Goal: Browse casually: Explore the website without a specific task or goal

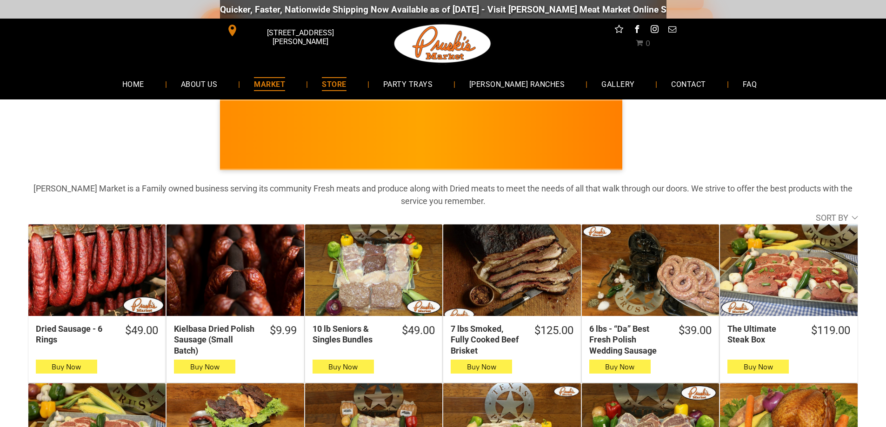
click at [285, 80] on span "MARKET" at bounding box center [269, 83] width 31 height 13
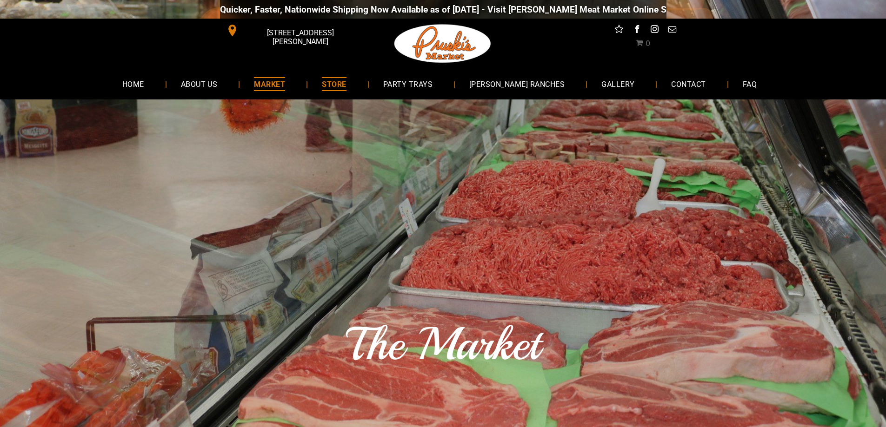
click at [346, 78] on span "STORE" at bounding box center [334, 83] width 24 height 13
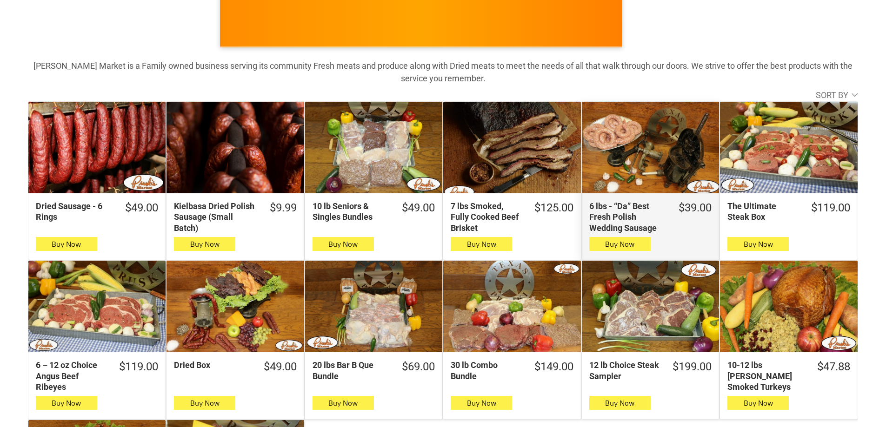
scroll to position [140, 0]
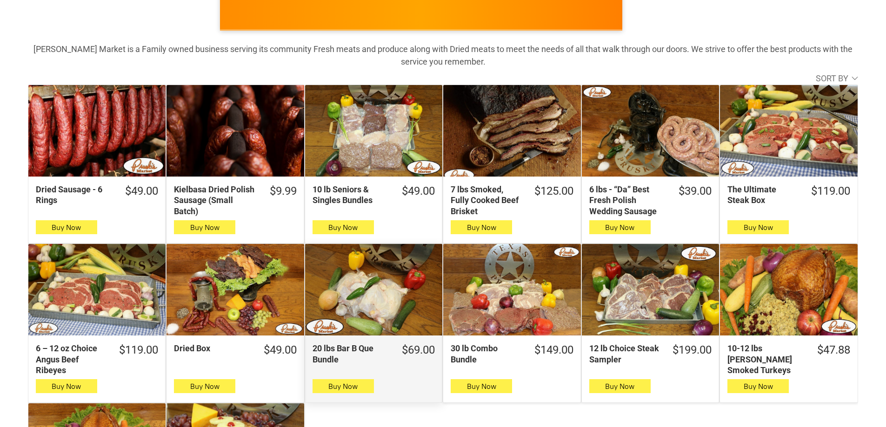
click at [369, 293] on div "20 lbs Bar B Que Bundle" at bounding box center [373, 290] width 137 height 92
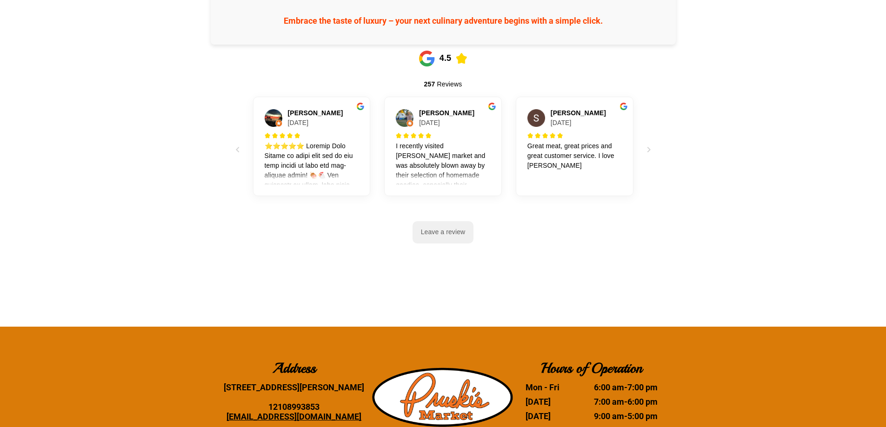
scroll to position [1302, 0]
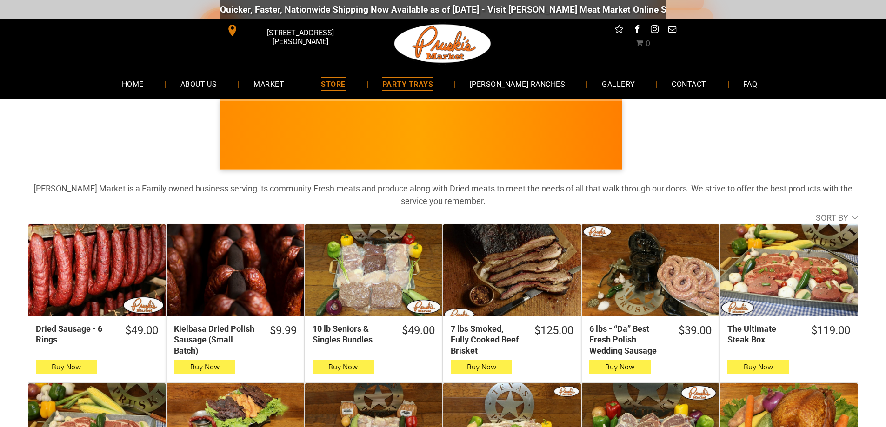
click at [425, 88] on span "PARTY TRAYS" at bounding box center [407, 83] width 51 height 13
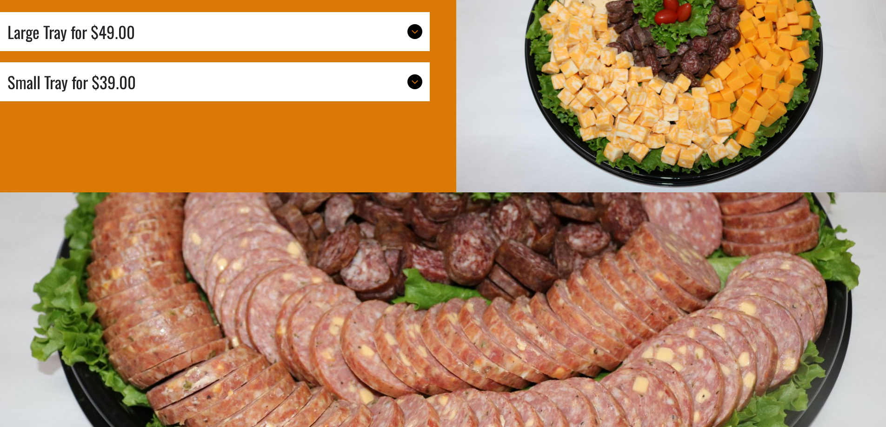
scroll to position [2883, 0]
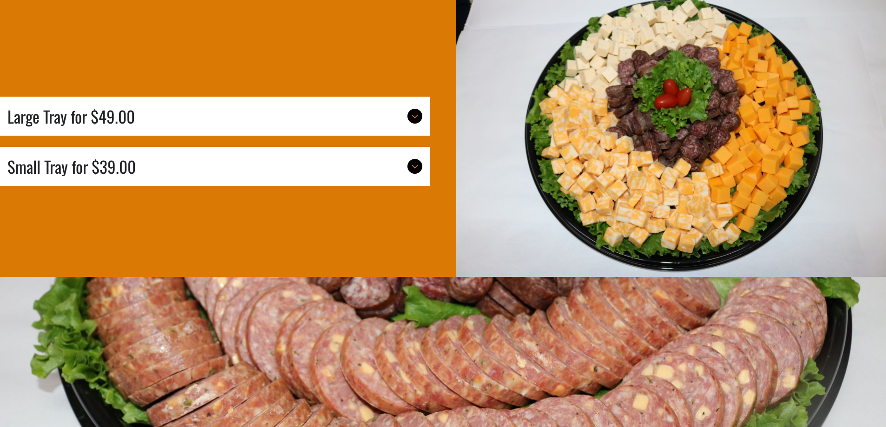
drag, startPoint x: 432, startPoint y: 193, endPoint x: 374, endPoint y: 233, distance: 71.2
click at [374, 233] on div "Large Tray for $49.00 1.5 lbs. Dry Sausage 1.5 lbs. Colby Jack Cheese 1.5 lbs. …" at bounding box center [221, 134] width 443 height 286
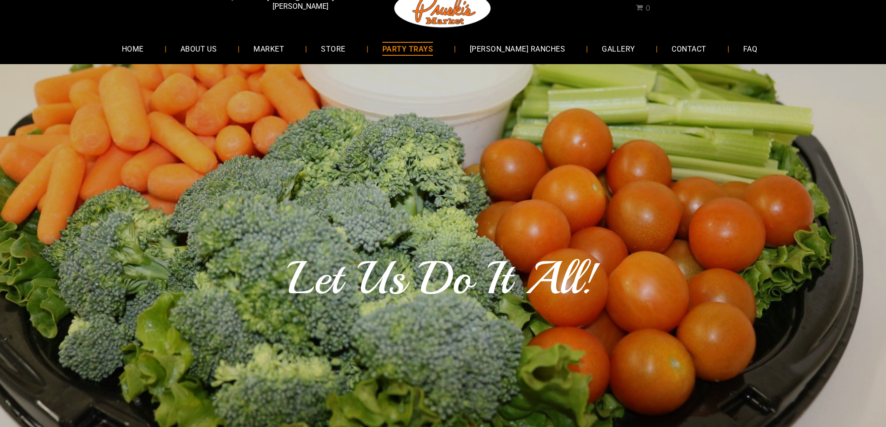
scroll to position [0, 0]
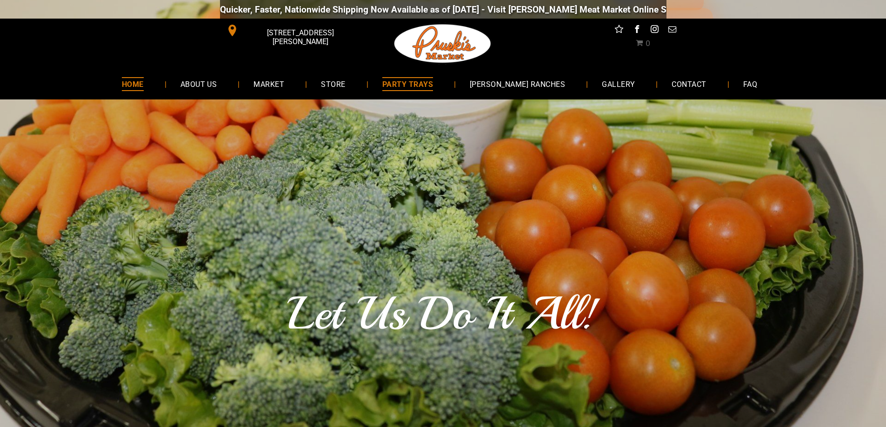
click at [144, 78] on span "HOME" at bounding box center [133, 83] width 22 height 13
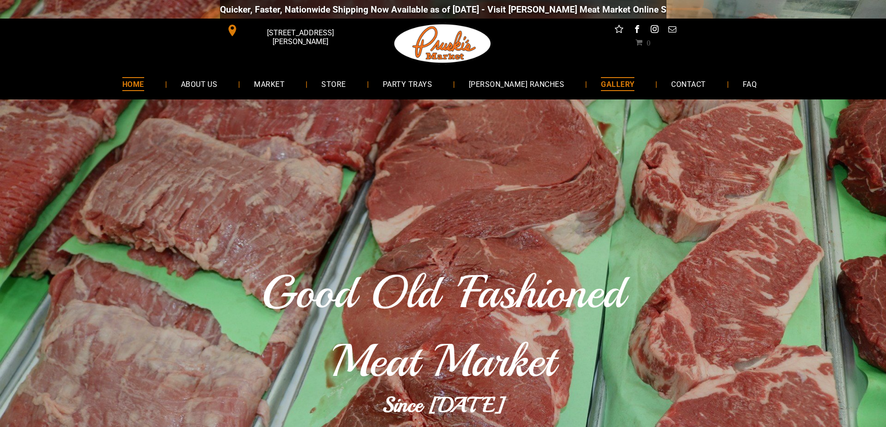
click at [590, 91] on link "GALLERY" at bounding box center [617, 84] width 61 height 25
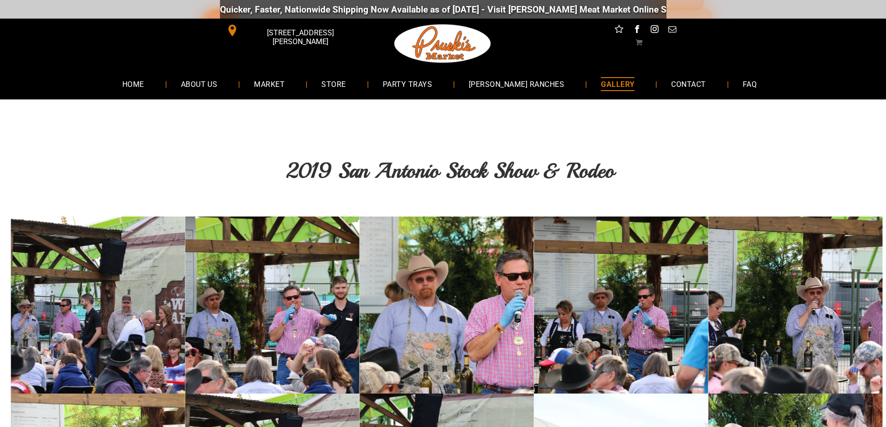
click at [147, 230] on link at bounding box center [98, 305] width 174 height 177
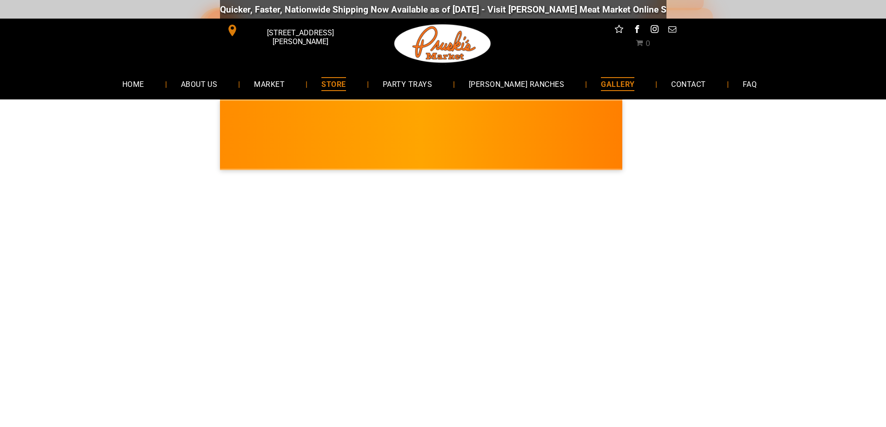
click at [587, 84] on link "GALLERY" at bounding box center [617, 84] width 61 height 25
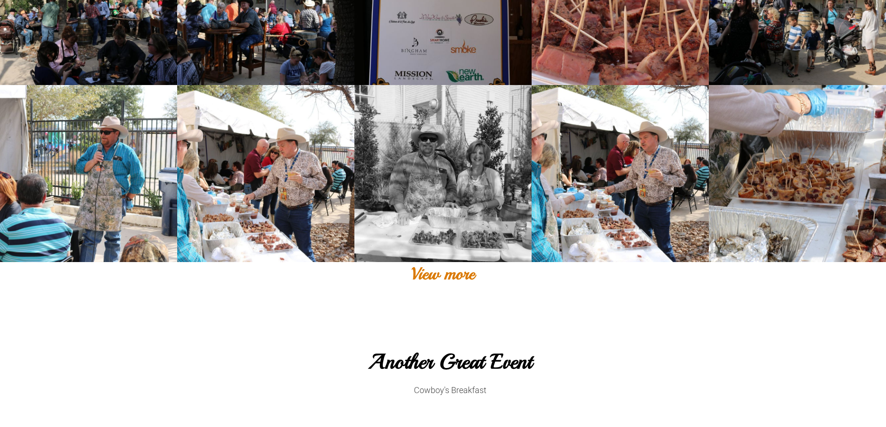
scroll to position [884, 0]
